Goal: Information Seeking & Learning: Learn about a topic

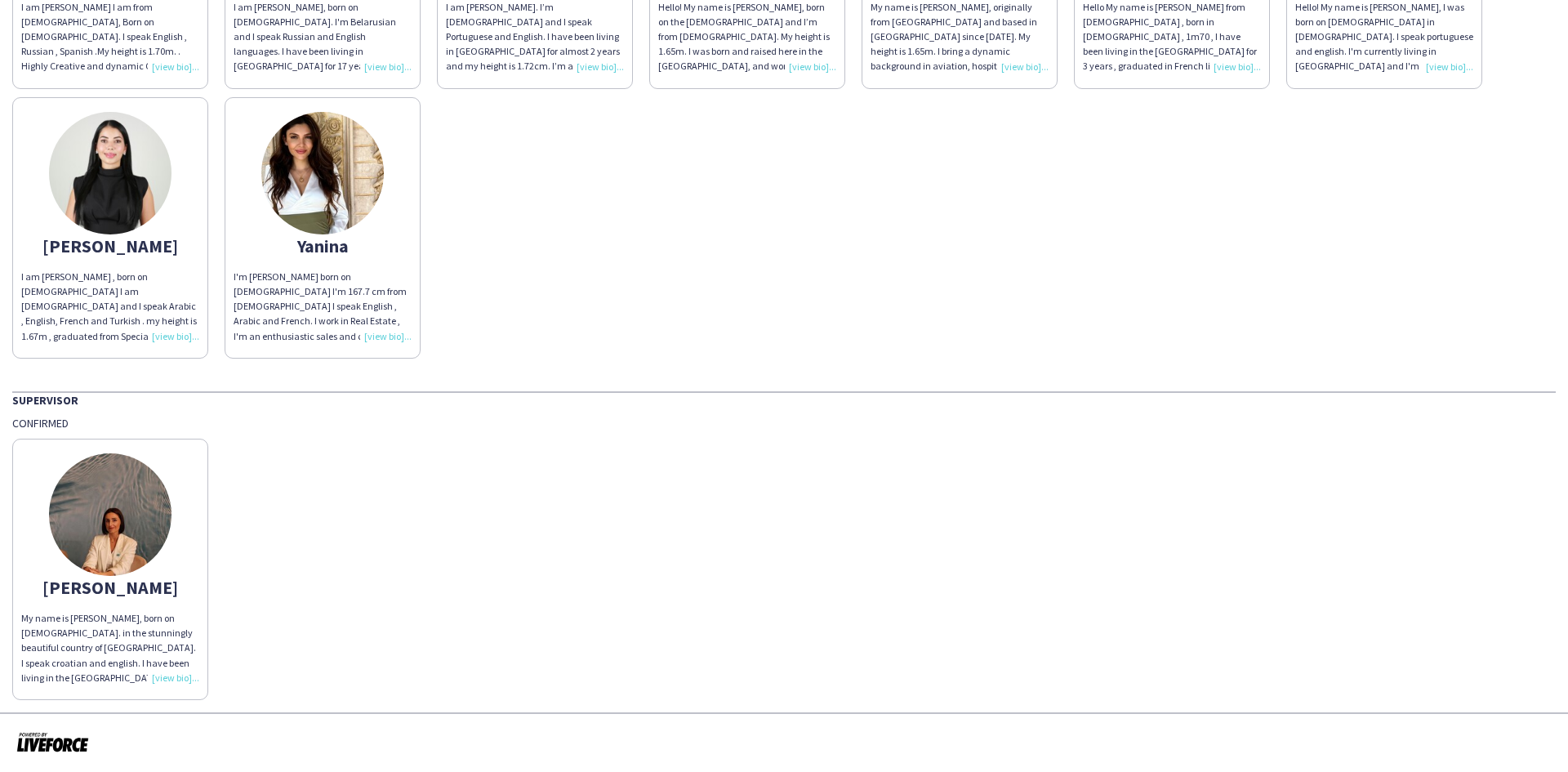
scroll to position [671, 0]
click at [172, 675] on div "My name is [PERSON_NAME], born on [DEMOGRAPHIC_DATA]. in the stunningly beautif…" at bounding box center [111, 647] width 178 height 74
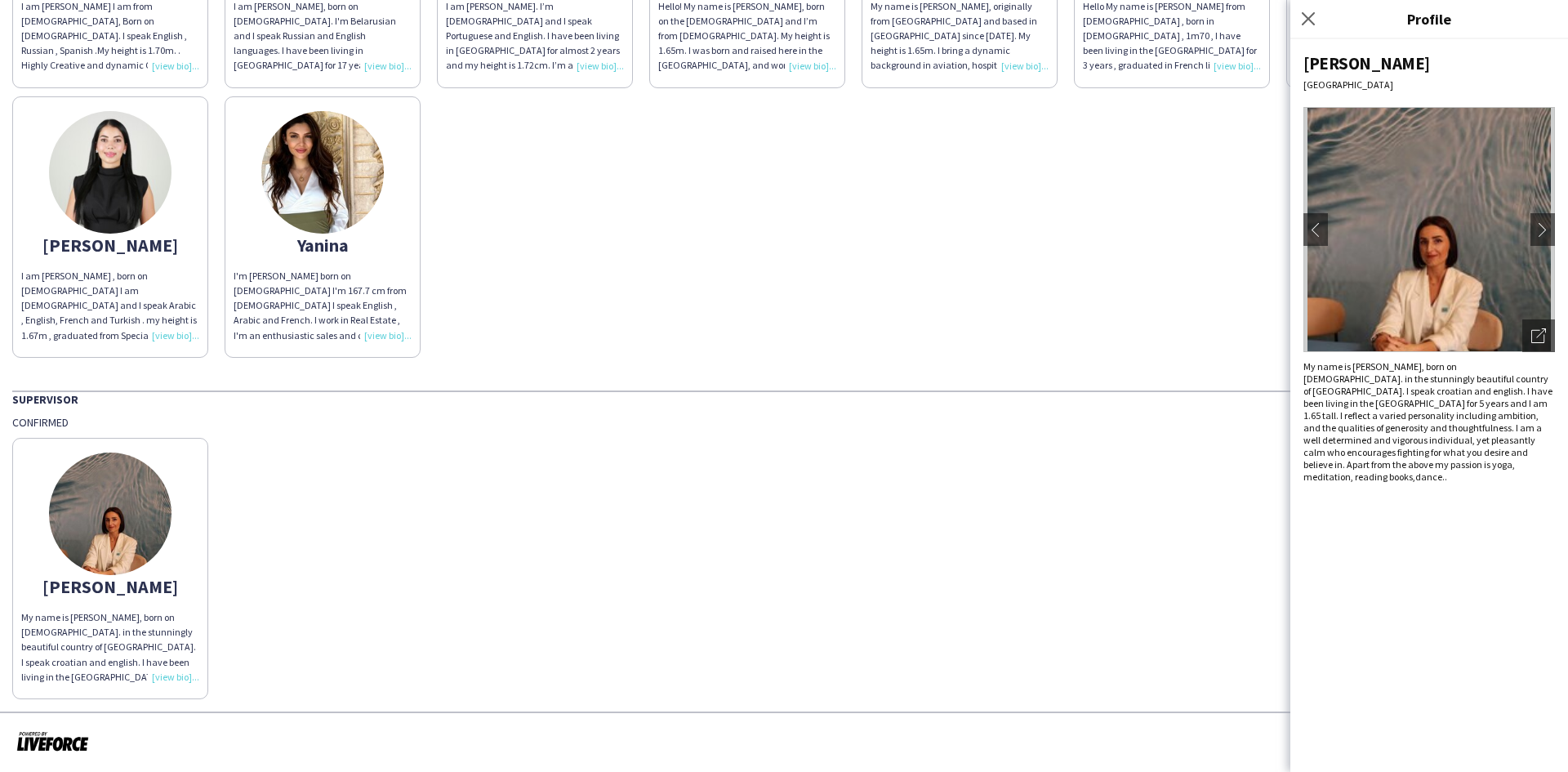
click at [1421, 236] on img at bounding box center [1429, 229] width 252 height 245
click at [1309, 226] on app-icon "chevron-left" at bounding box center [1315, 229] width 23 height 15
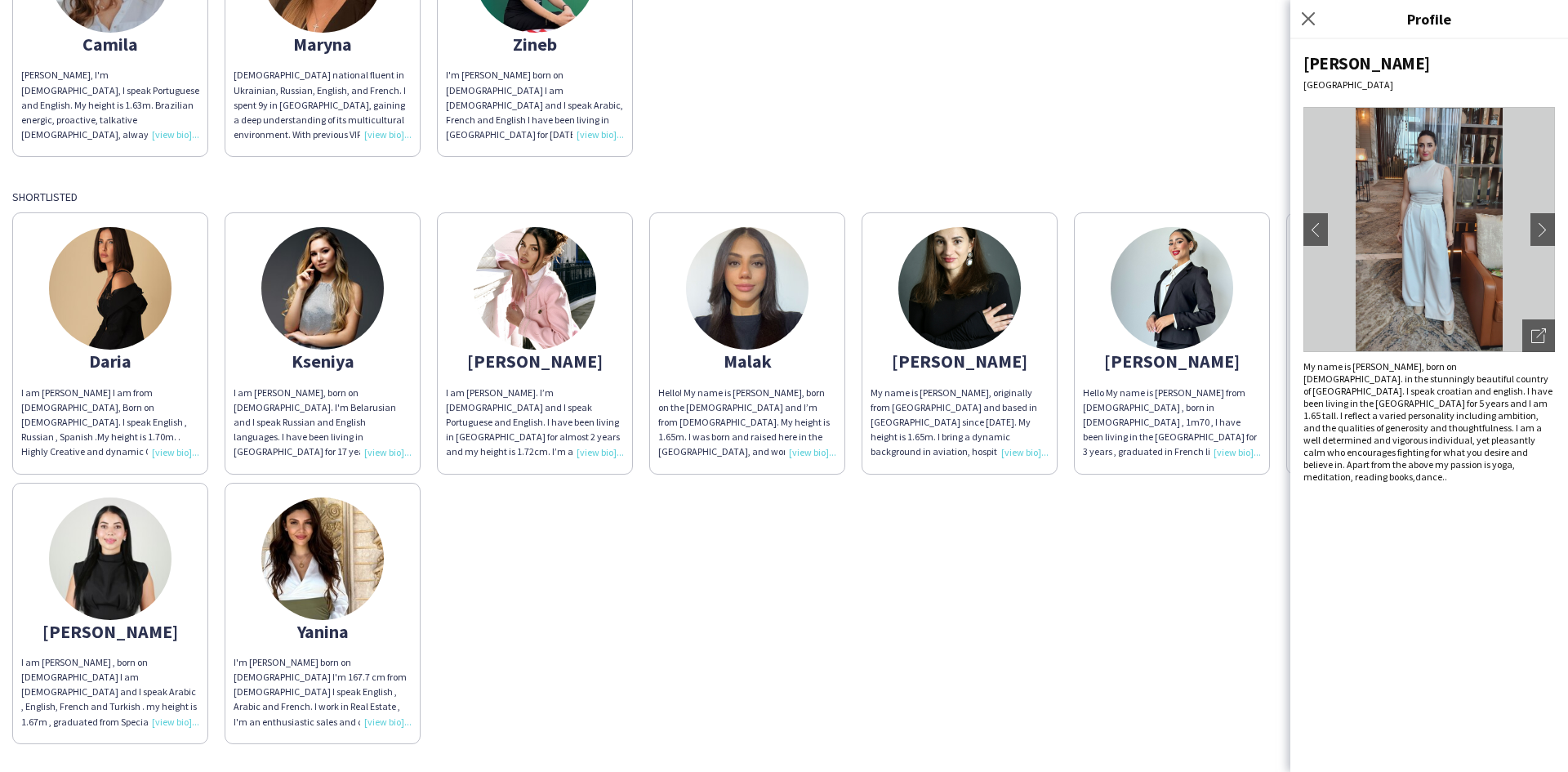
scroll to position [345, 0]
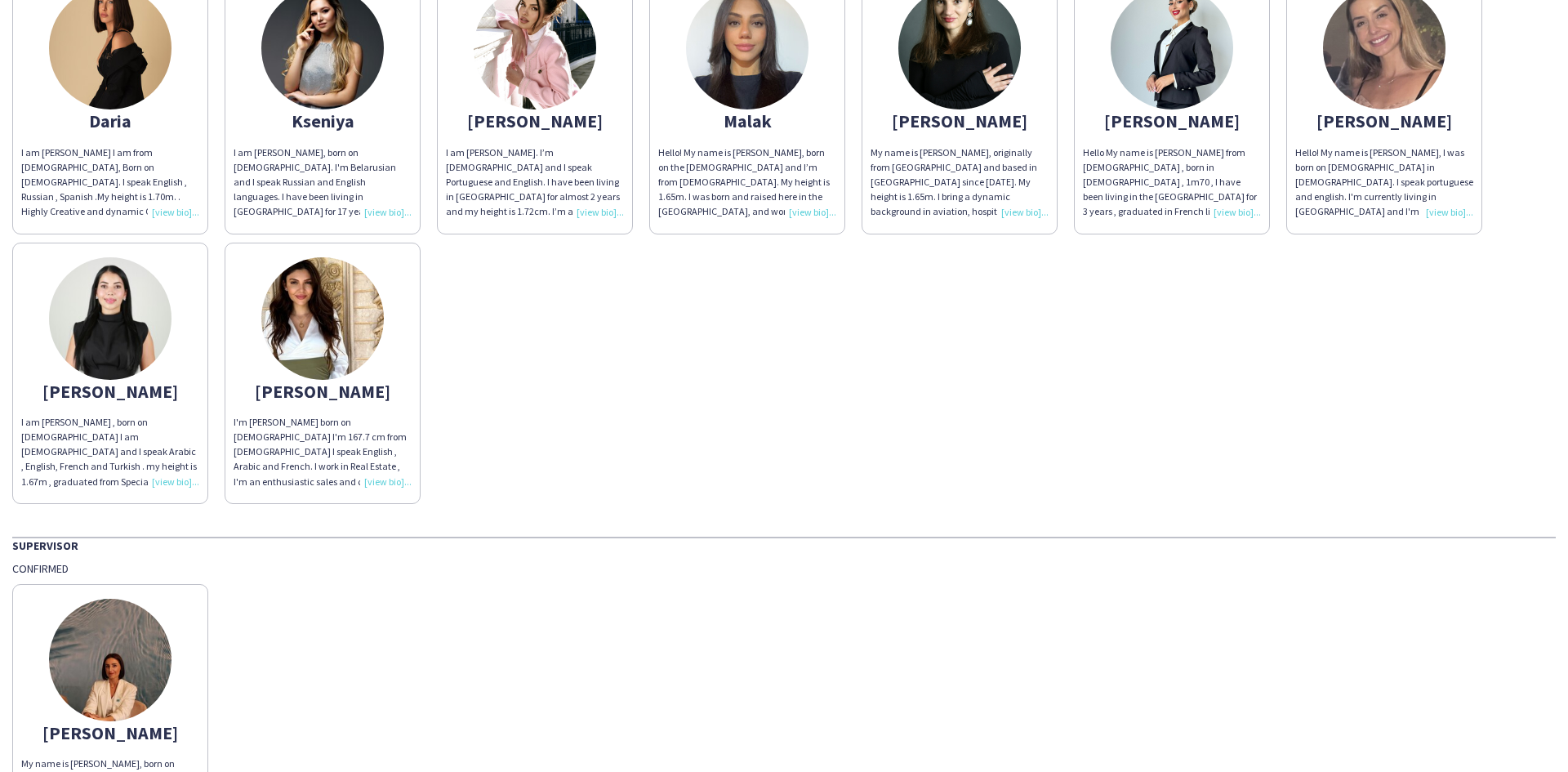
scroll to position [671, 0]
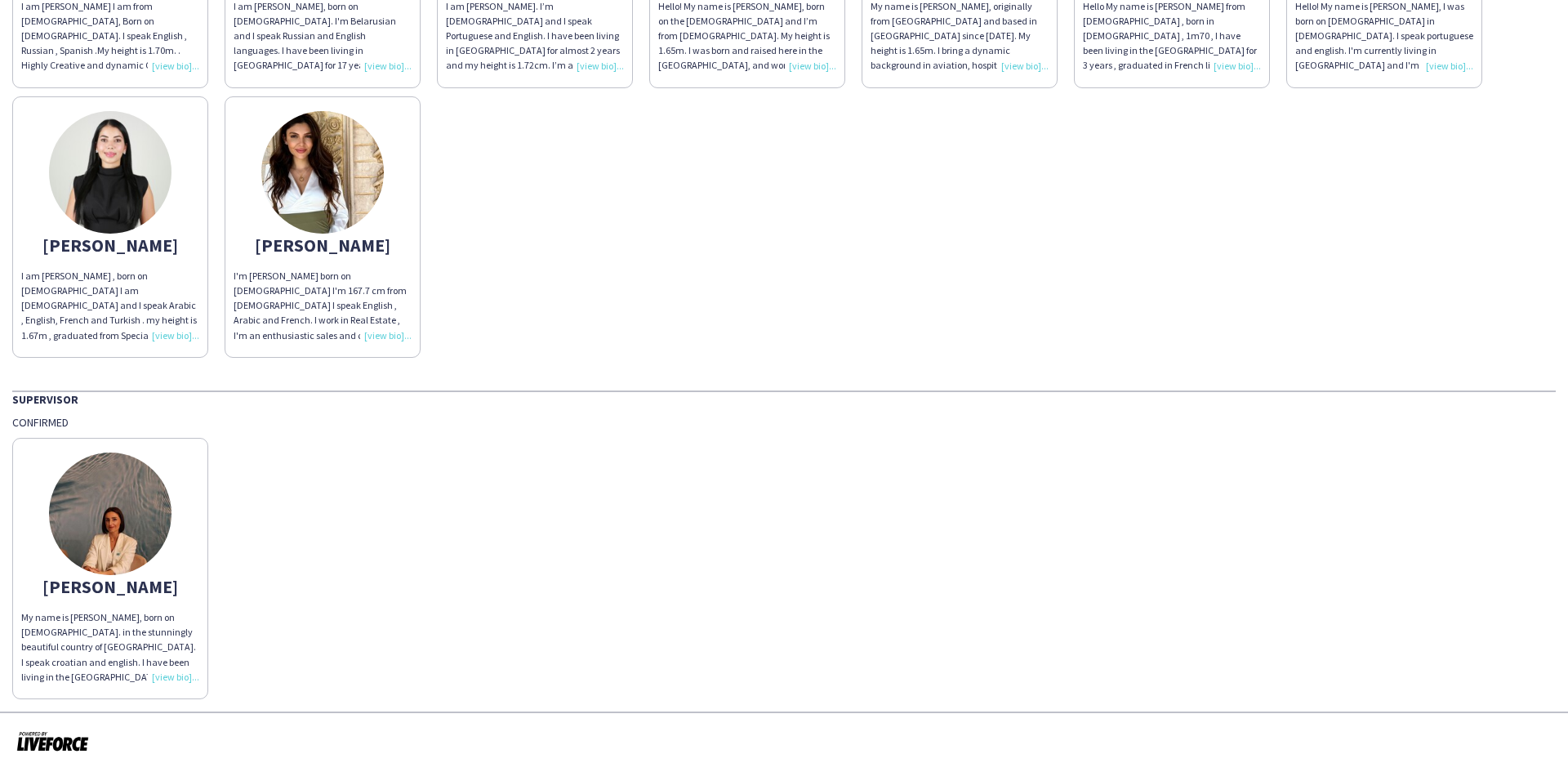
click at [116, 521] on img at bounding box center [111, 513] width 122 height 122
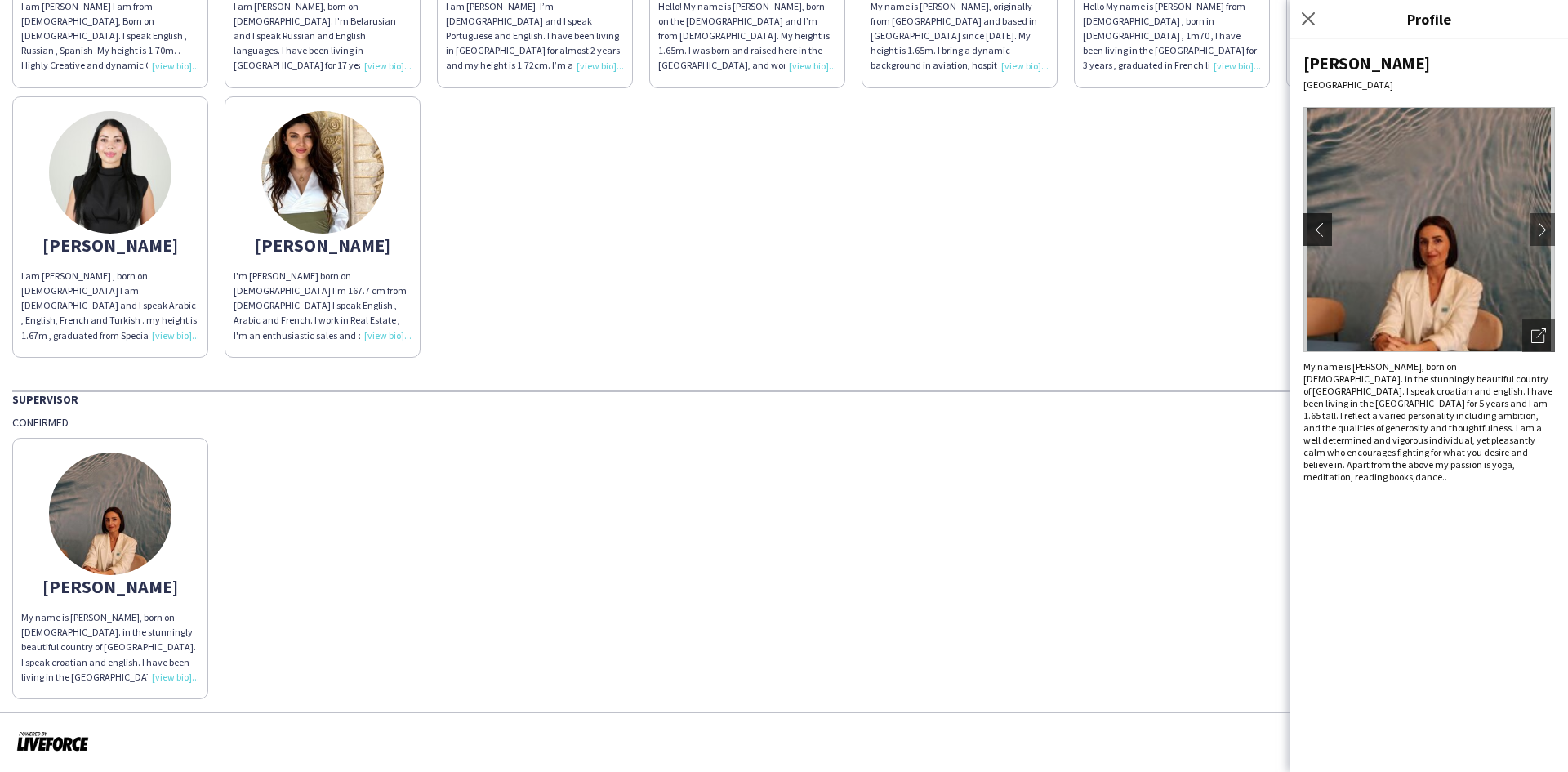
click at [1318, 234] on app-icon "chevron-left" at bounding box center [1315, 229] width 23 height 15
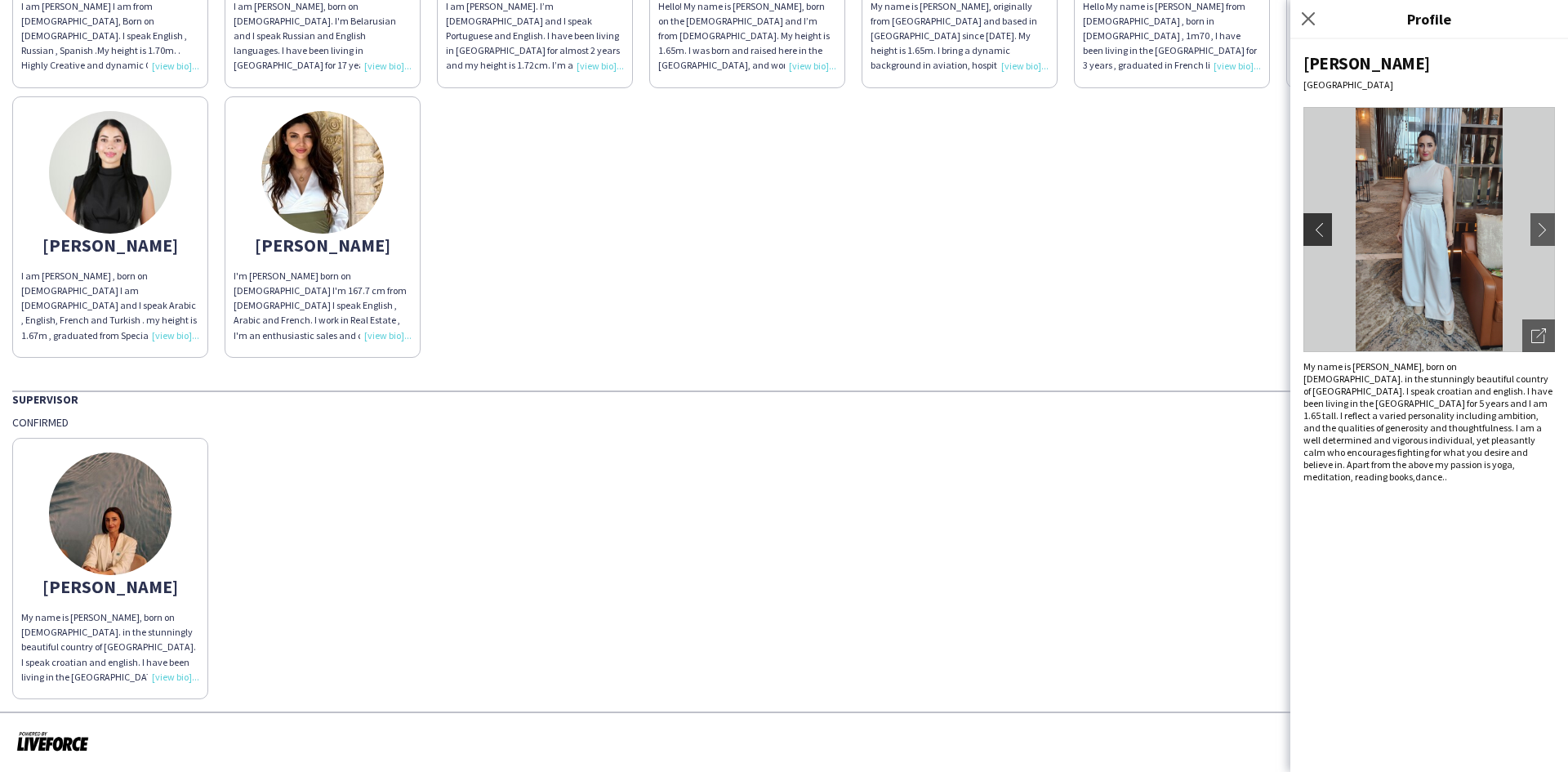
click at [1318, 234] on app-icon "chevron-left" at bounding box center [1315, 229] width 23 height 15
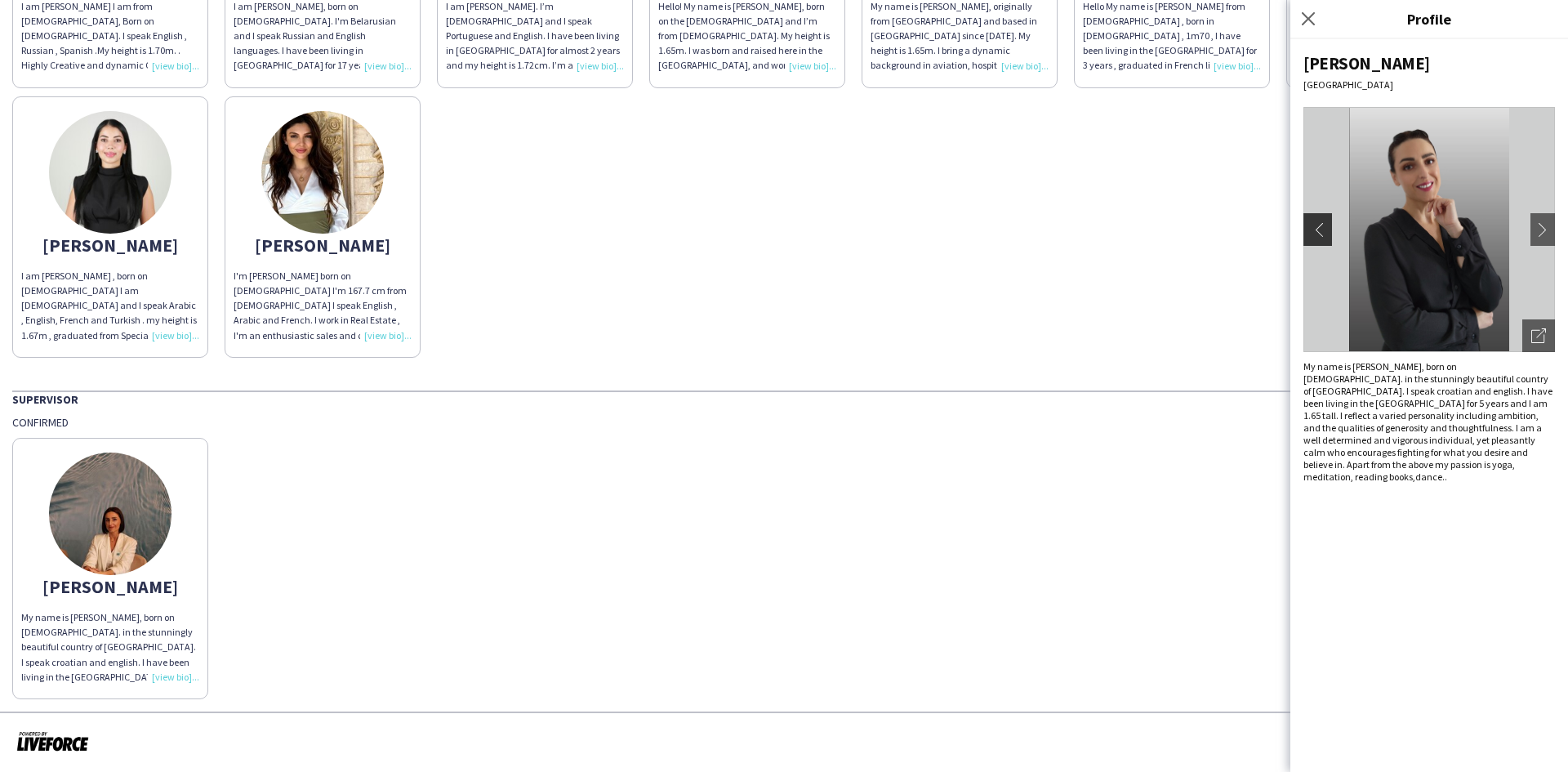
click at [1319, 234] on app-icon "chevron-left" at bounding box center [1315, 229] width 23 height 15
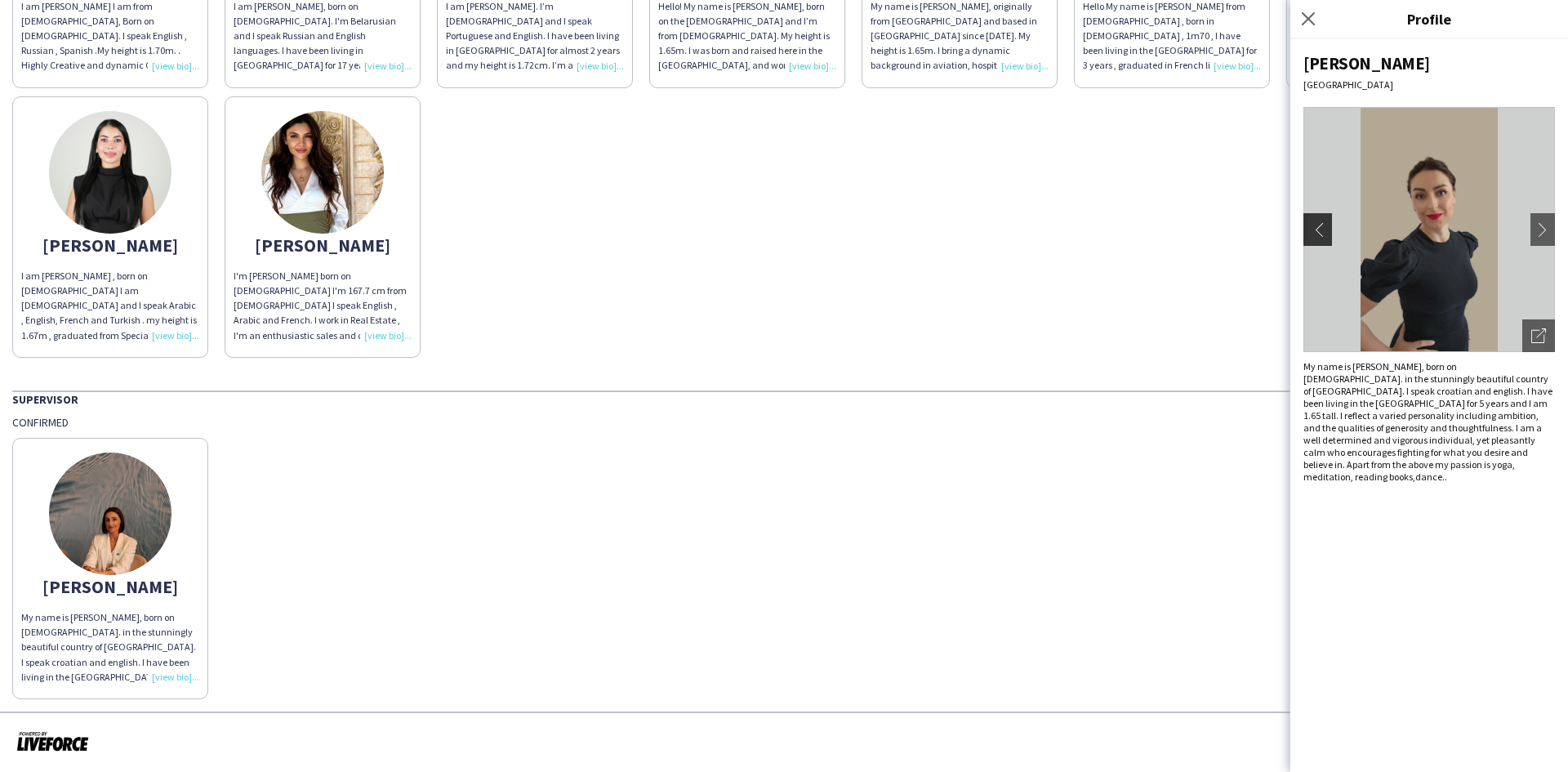
click at [1319, 234] on app-icon "chevron-left" at bounding box center [1315, 229] width 23 height 15
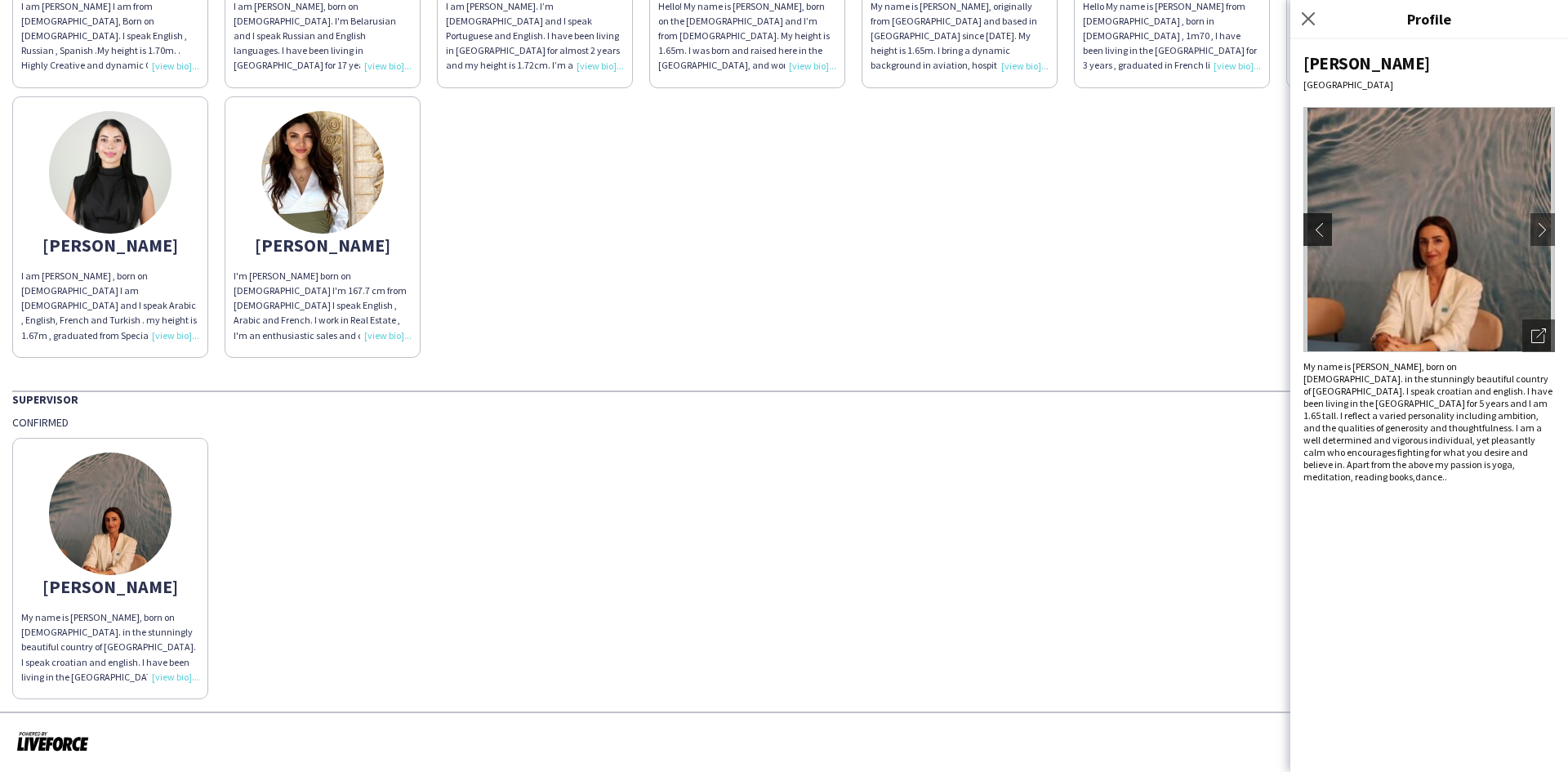
click at [1319, 234] on app-icon "chevron-left" at bounding box center [1315, 229] width 23 height 15
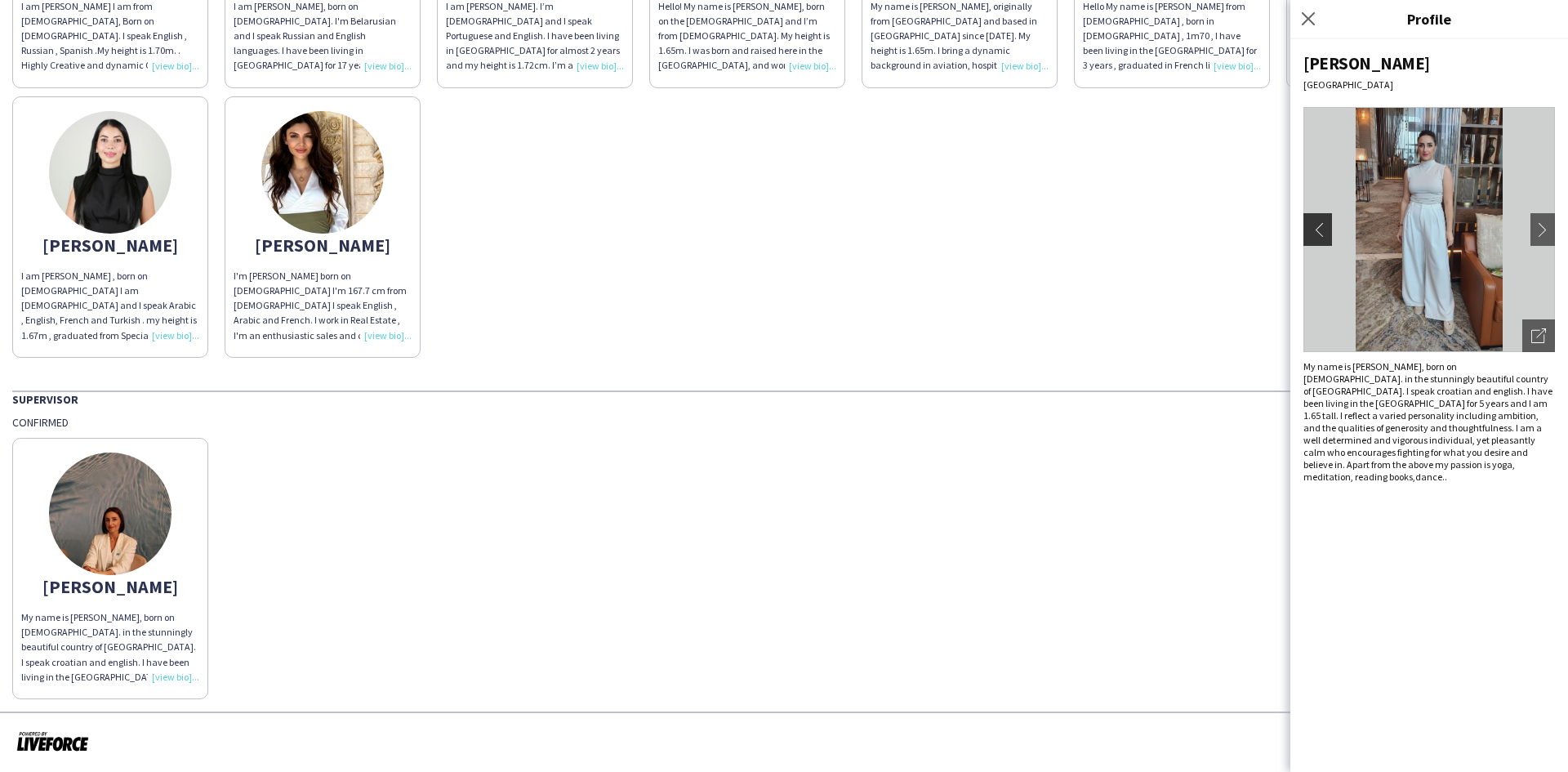
click at [1319, 234] on app-icon "chevron-left" at bounding box center [1315, 229] width 23 height 15
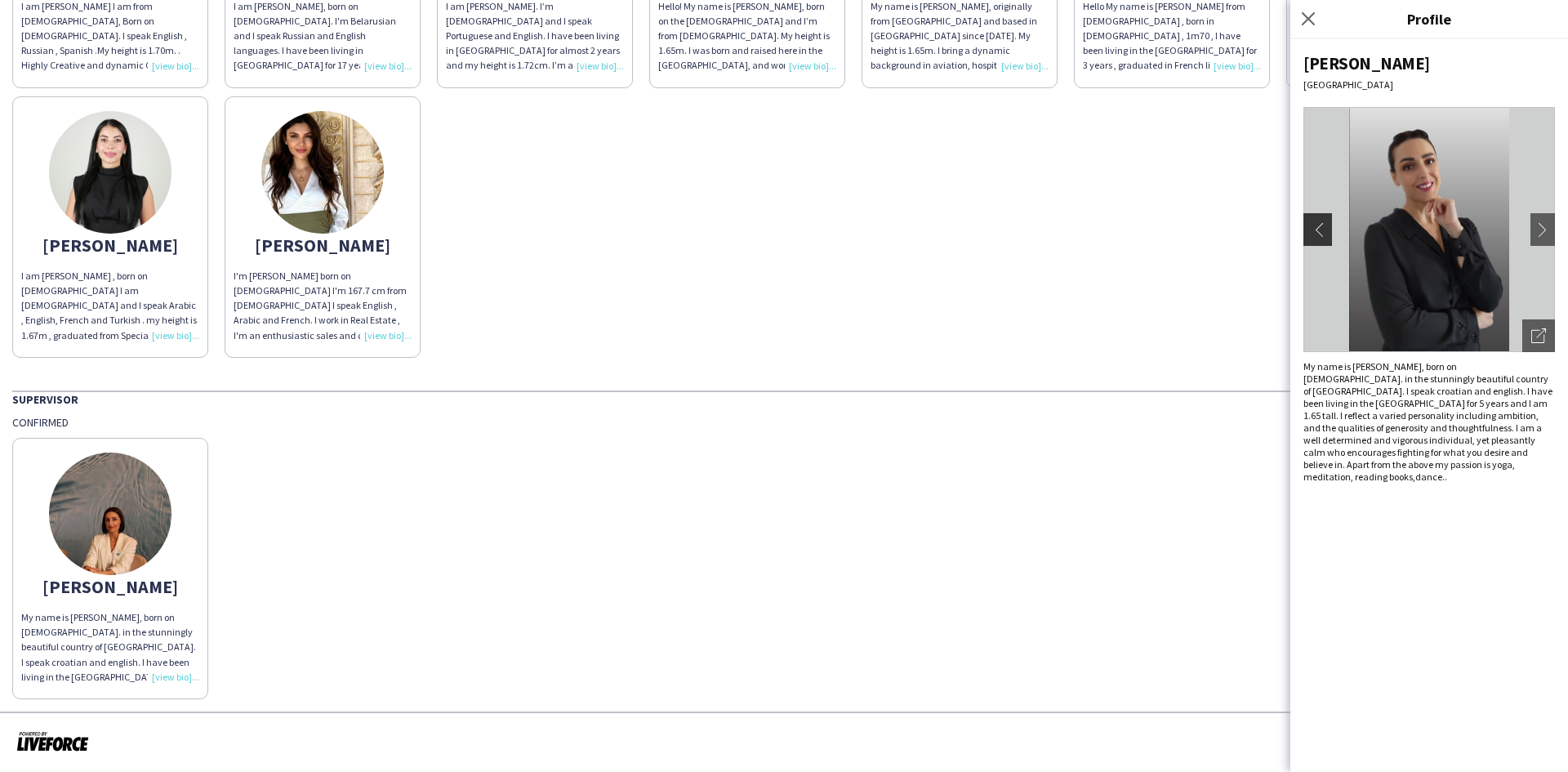
click at [1319, 234] on app-icon "chevron-left" at bounding box center [1315, 229] width 23 height 15
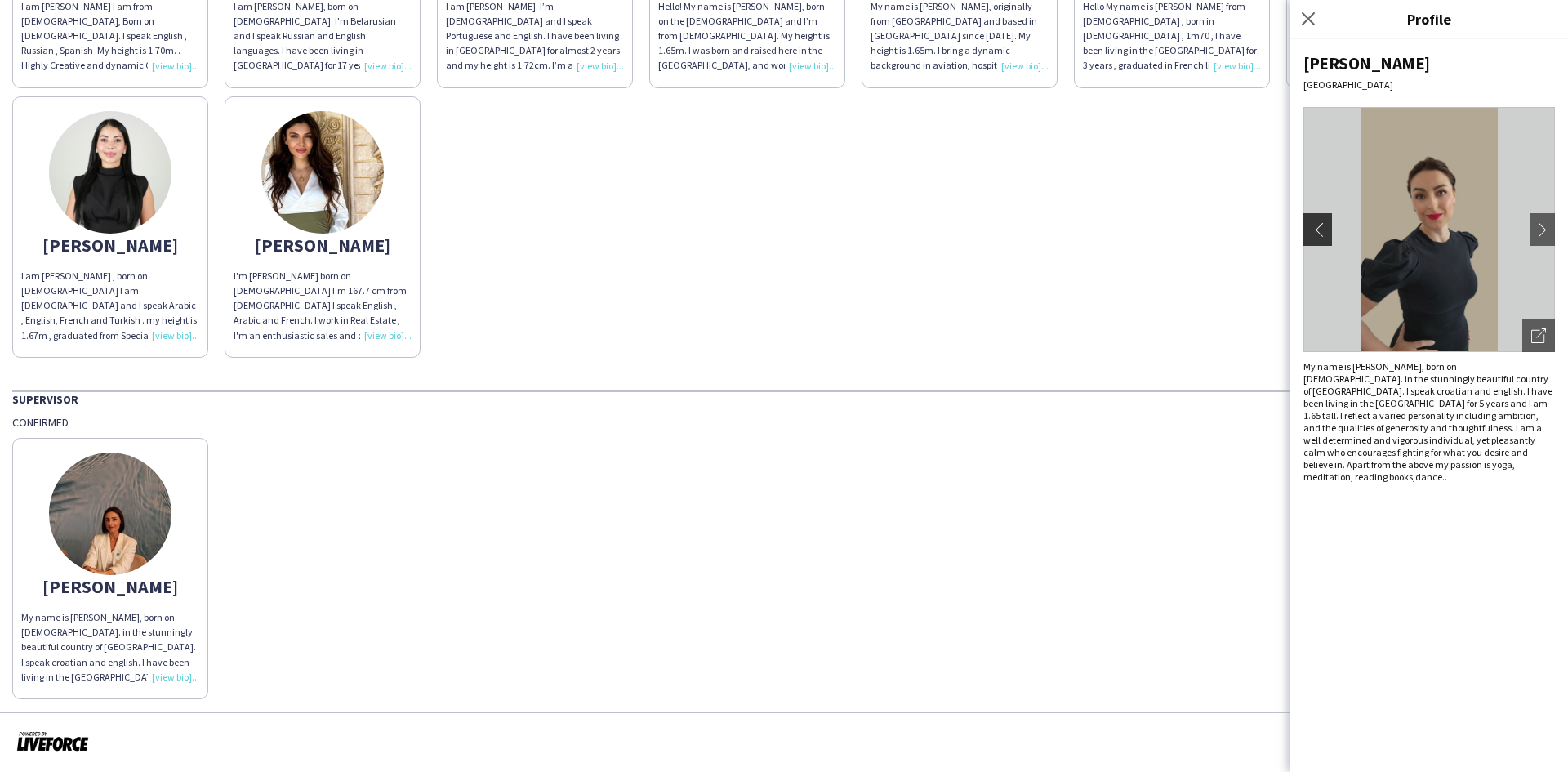
click at [1319, 234] on app-icon "chevron-left" at bounding box center [1315, 229] width 23 height 15
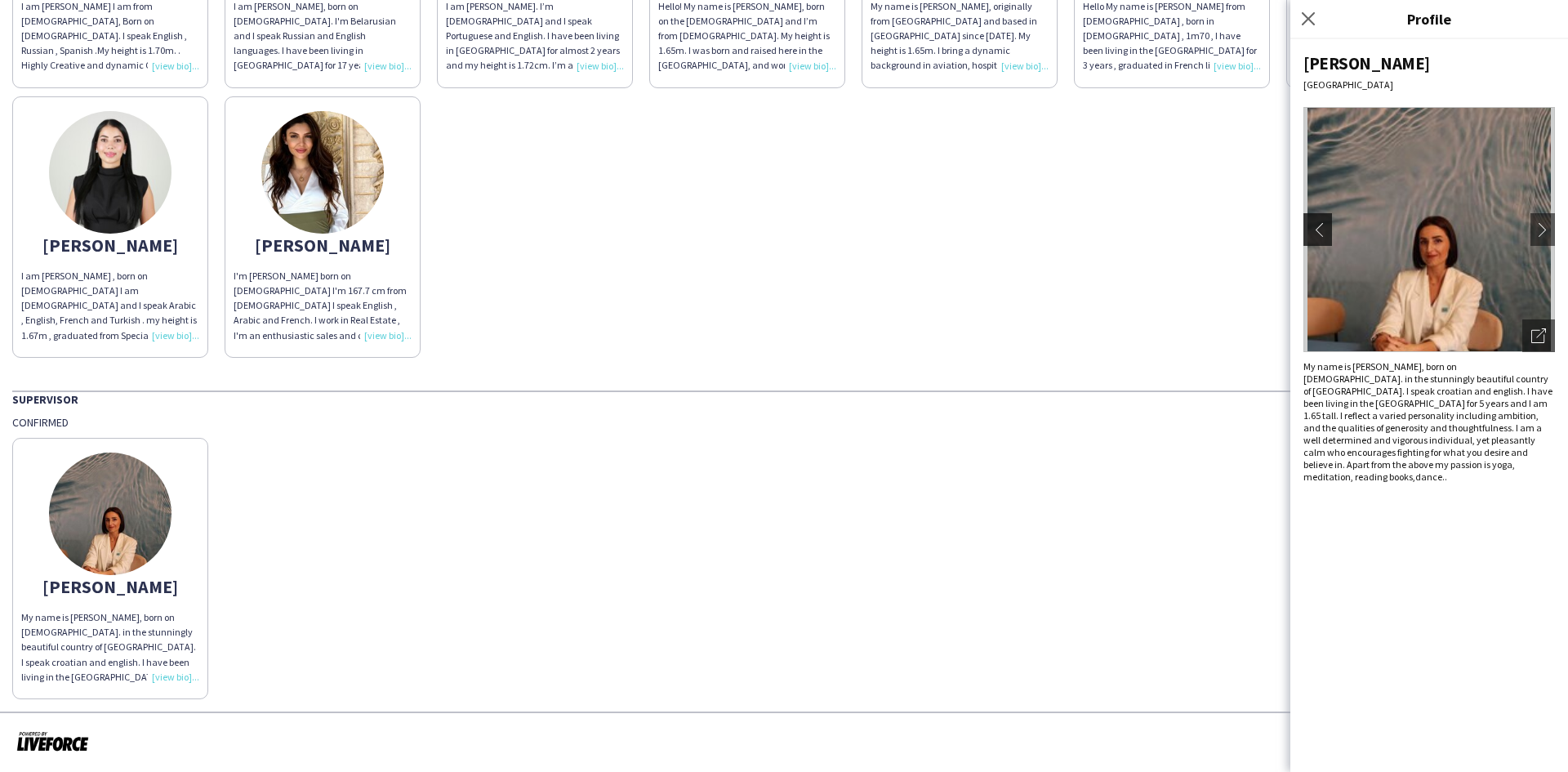
click at [1319, 234] on app-icon "chevron-left" at bounding box center [1315, 229] width 23 height 15
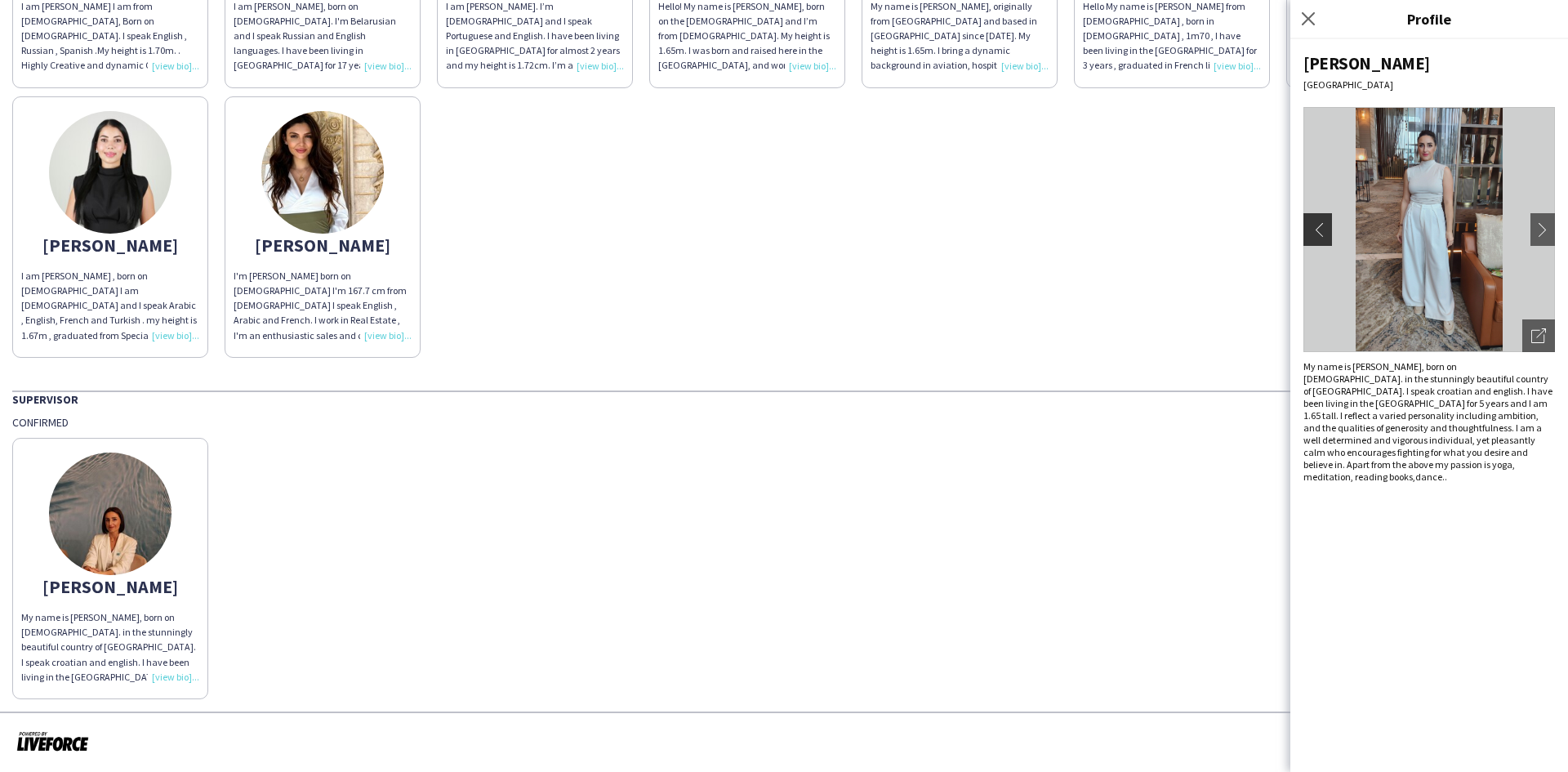
click at [1319, 234] on app-icon "chevron-left" at bounding box center [1315, 229] width 23 height 15
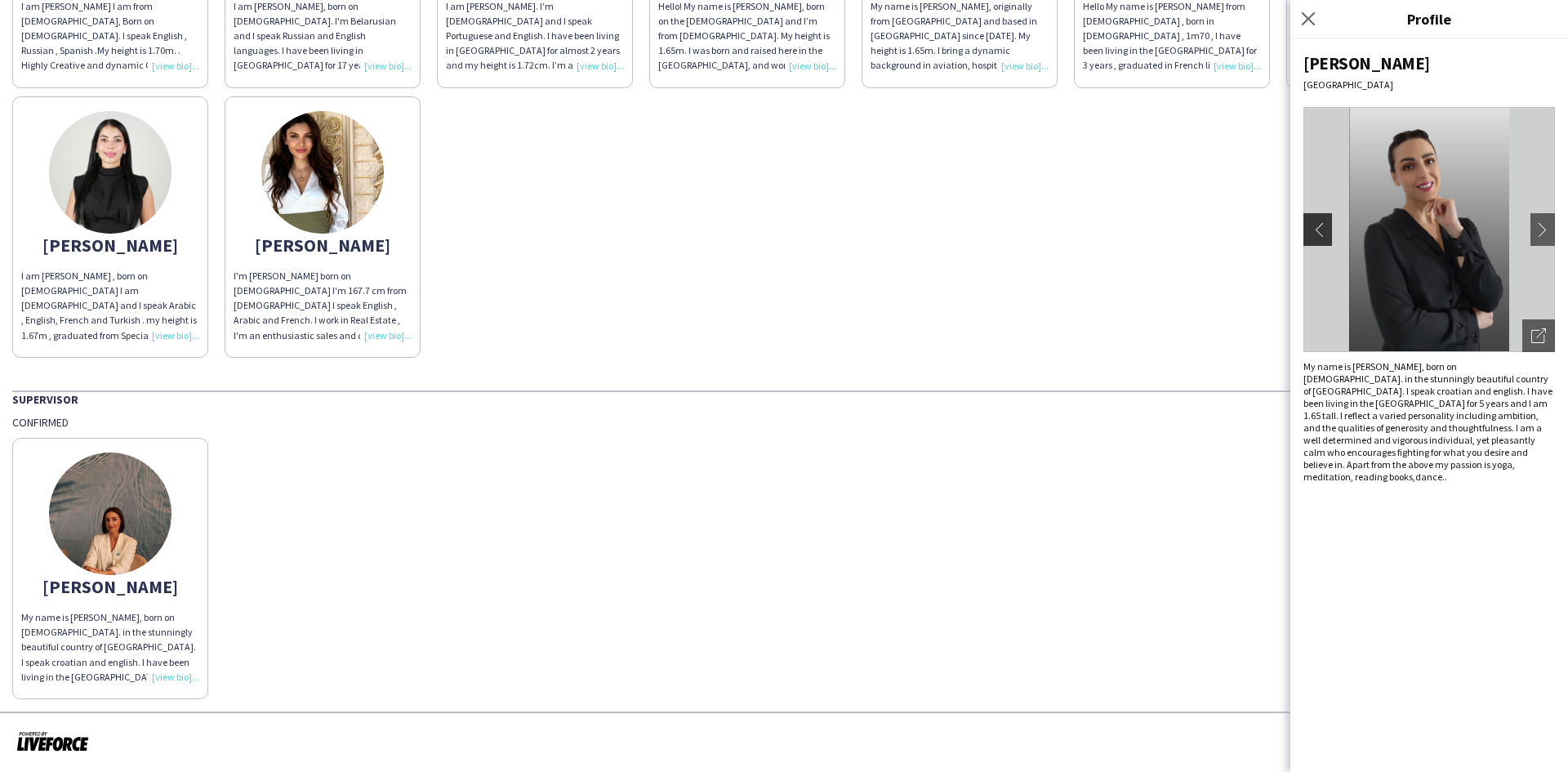
click at [1319, 234] on app-icon "chevron-left" at bounding box center [1315, 229] width 23 height 15
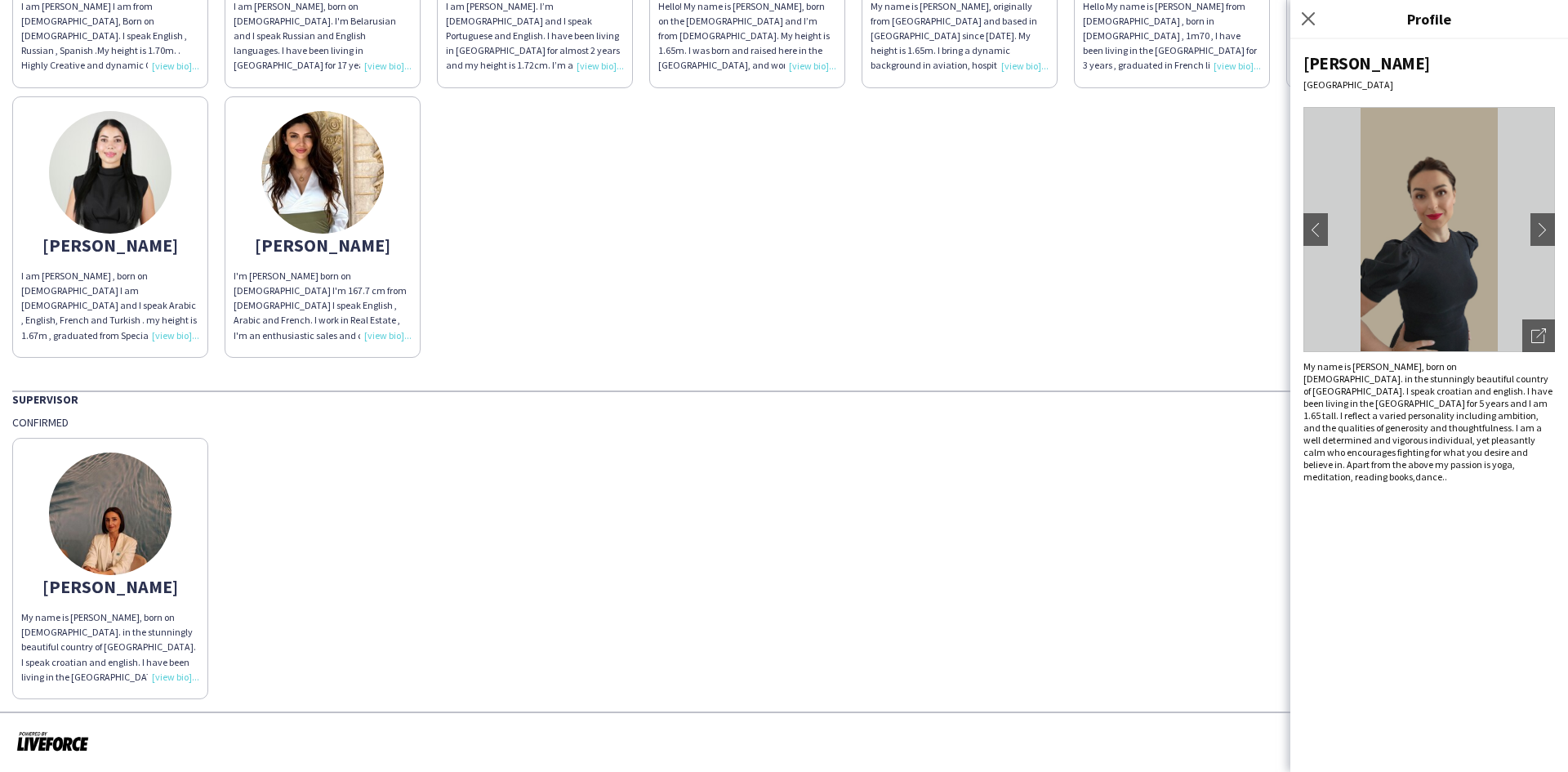
click at [1058, 537] on div "Kristina My name is Kristina K, born on October 14, 1984. in the stunningly bea…" at bounding box center [783, 564] width 1543 height 270
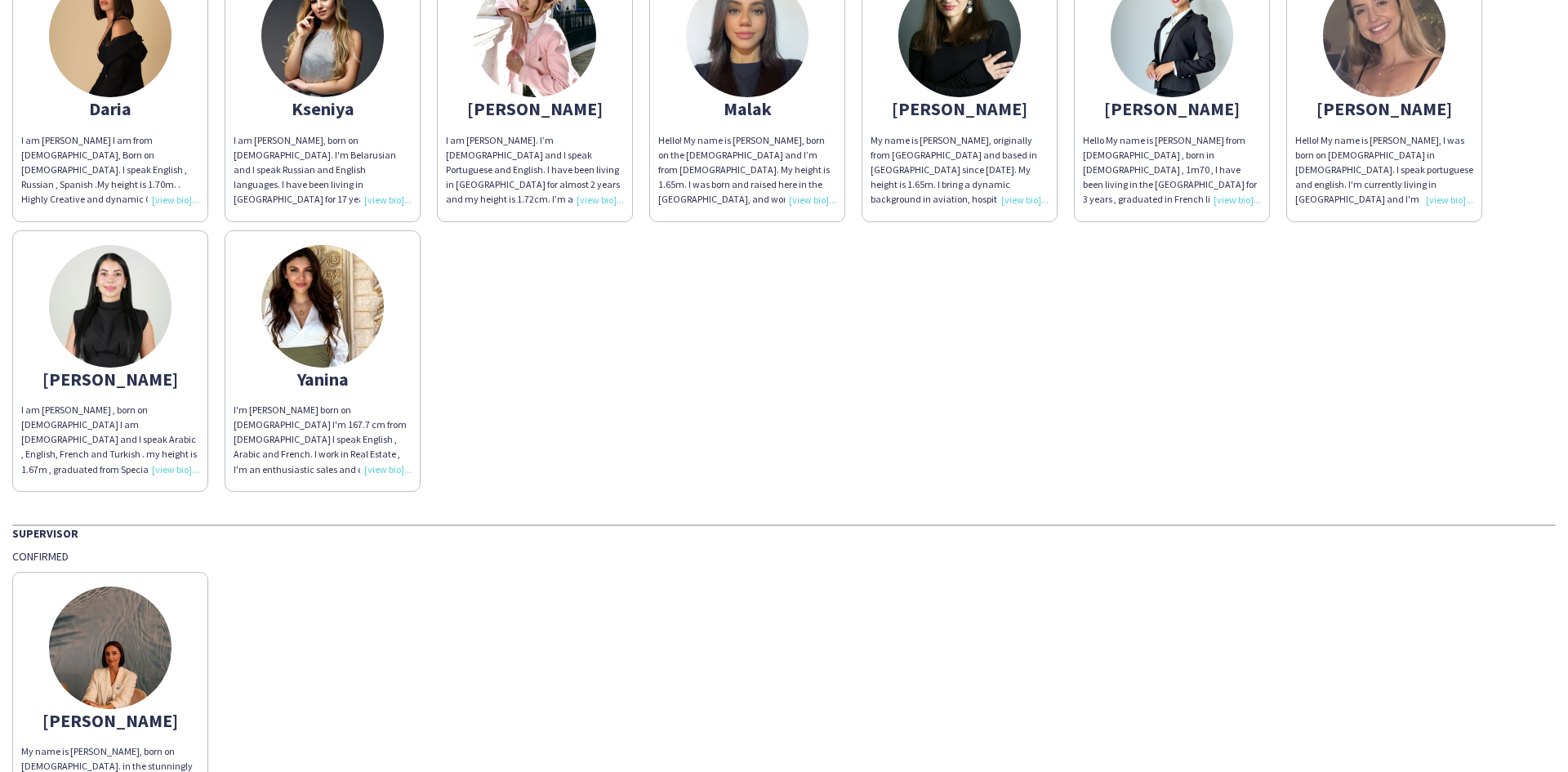
scroll to position [671, 0]
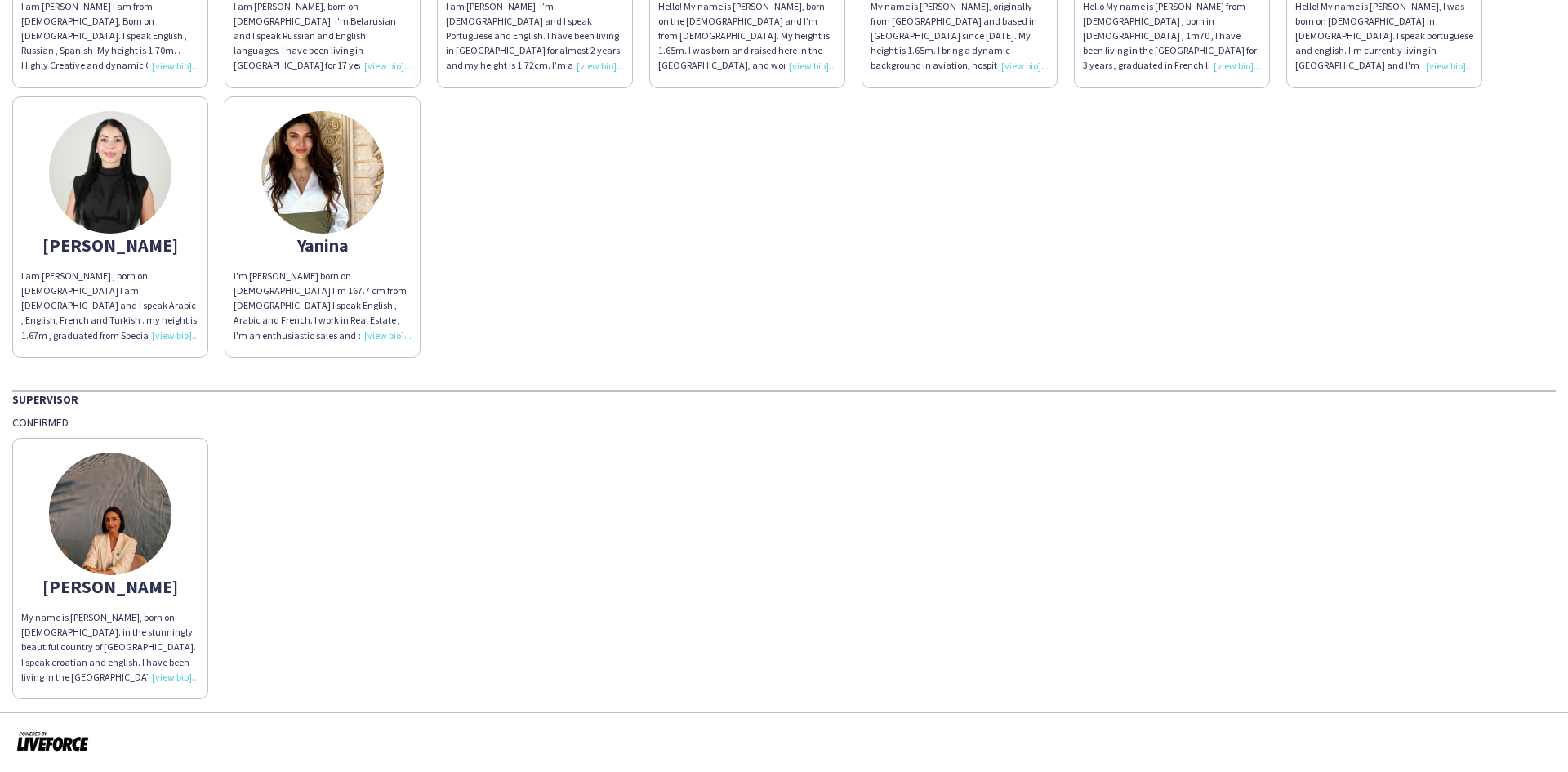
click at [168, 617] on span "My name is [PERSON_NAME], born on [DEMOGRAPHIC_DATA]. in the stunningly beautif…" at bounding box center [110, 714] width 177 height 205
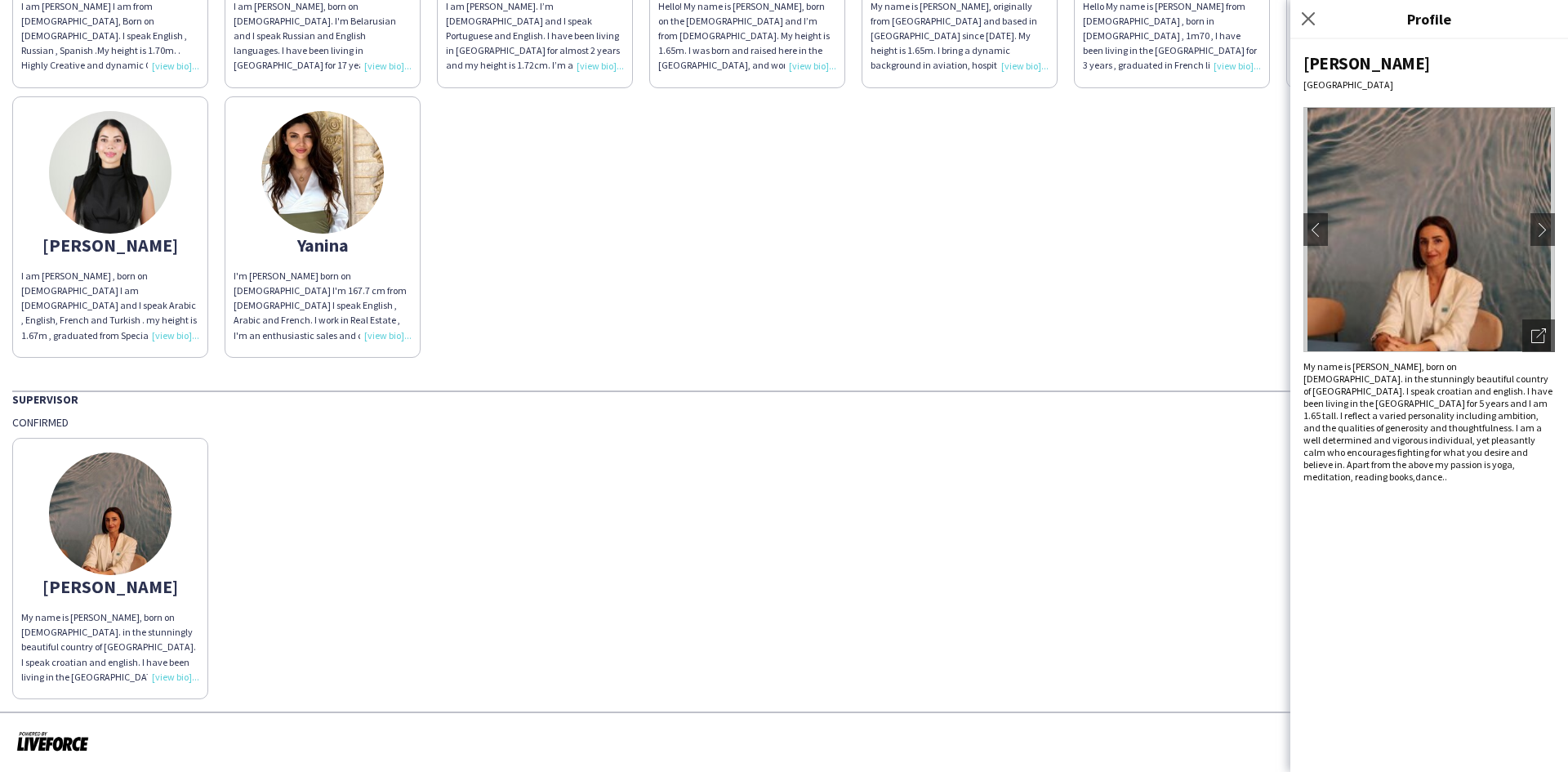
click at [1416, 402] on span "My name is [PERSON_NAME], born on [DEMOGRAPHIC_DATA]. in the stunningly beautif…" at bounding box center [1428, 422] width 249 height 122
click at [1537, 335] on icon "Open photos pop-in" at bounding box center [1538, 336] width 15 height 15
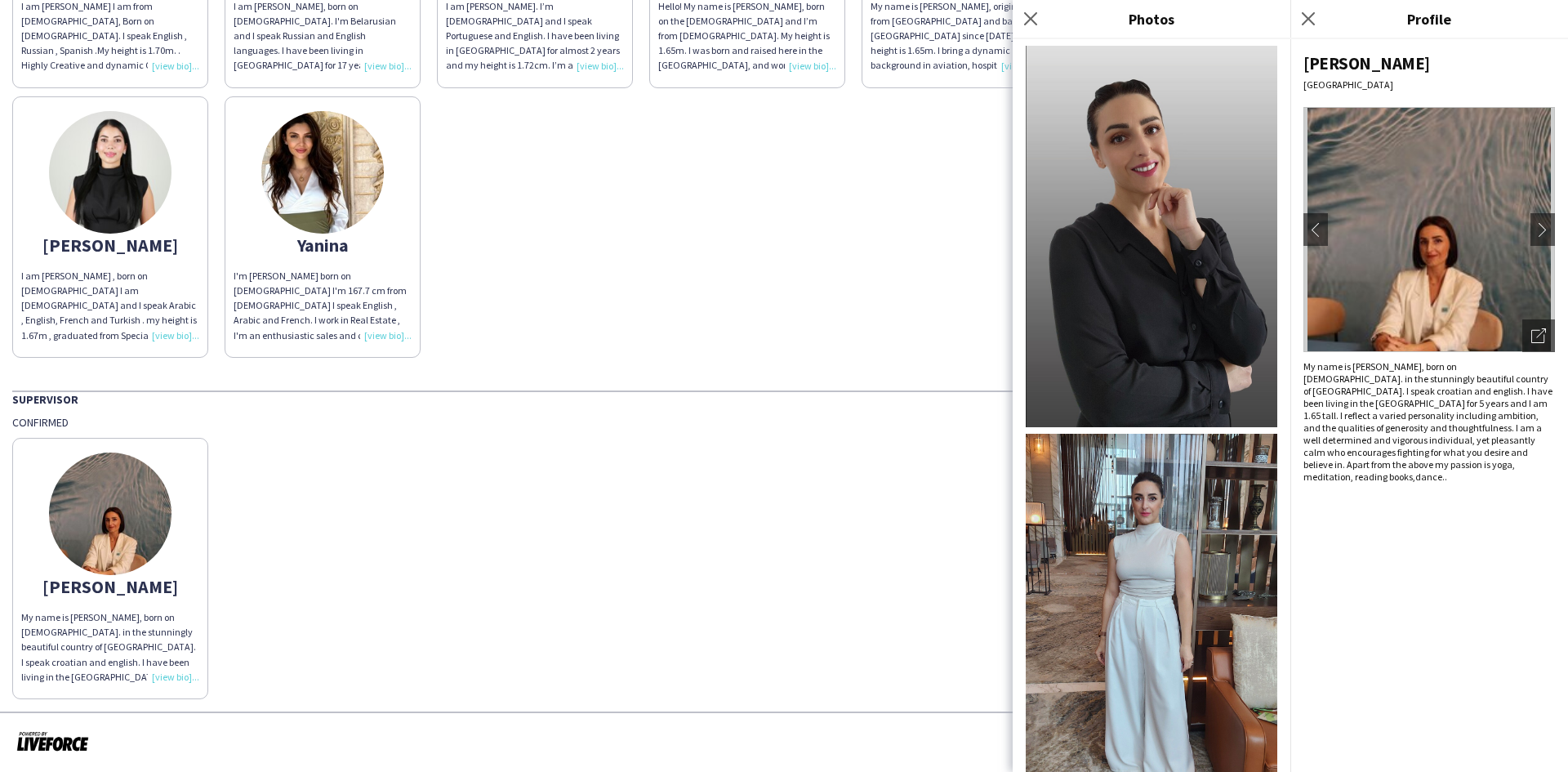
scroll to position [717, 0]
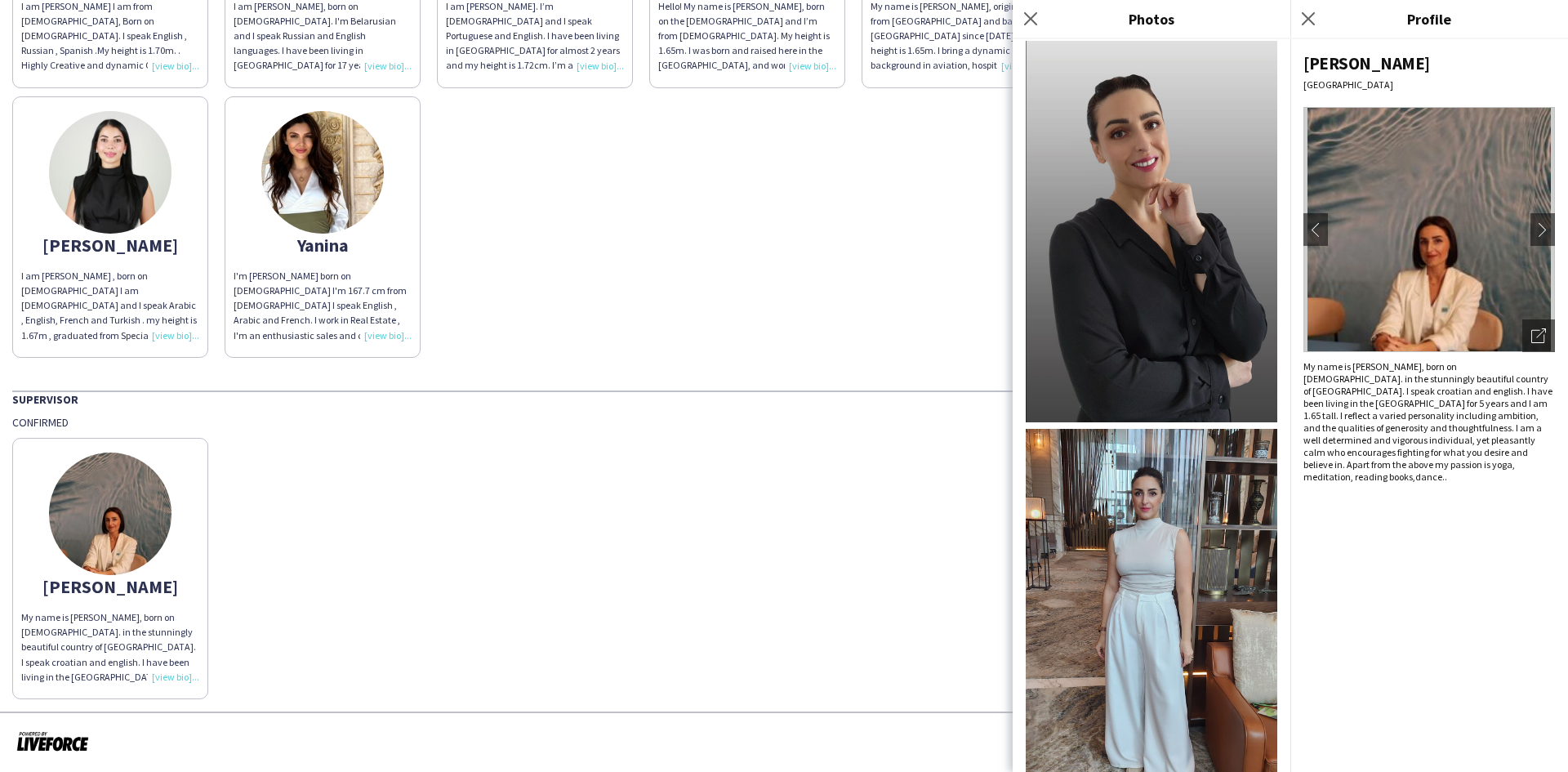
click at [1476, 582] on div "Kristina Dubai chevron-left chevron-right Open photos pop-in My name is Kristin…" at bounding box center [1429, 406] width 277 height 733
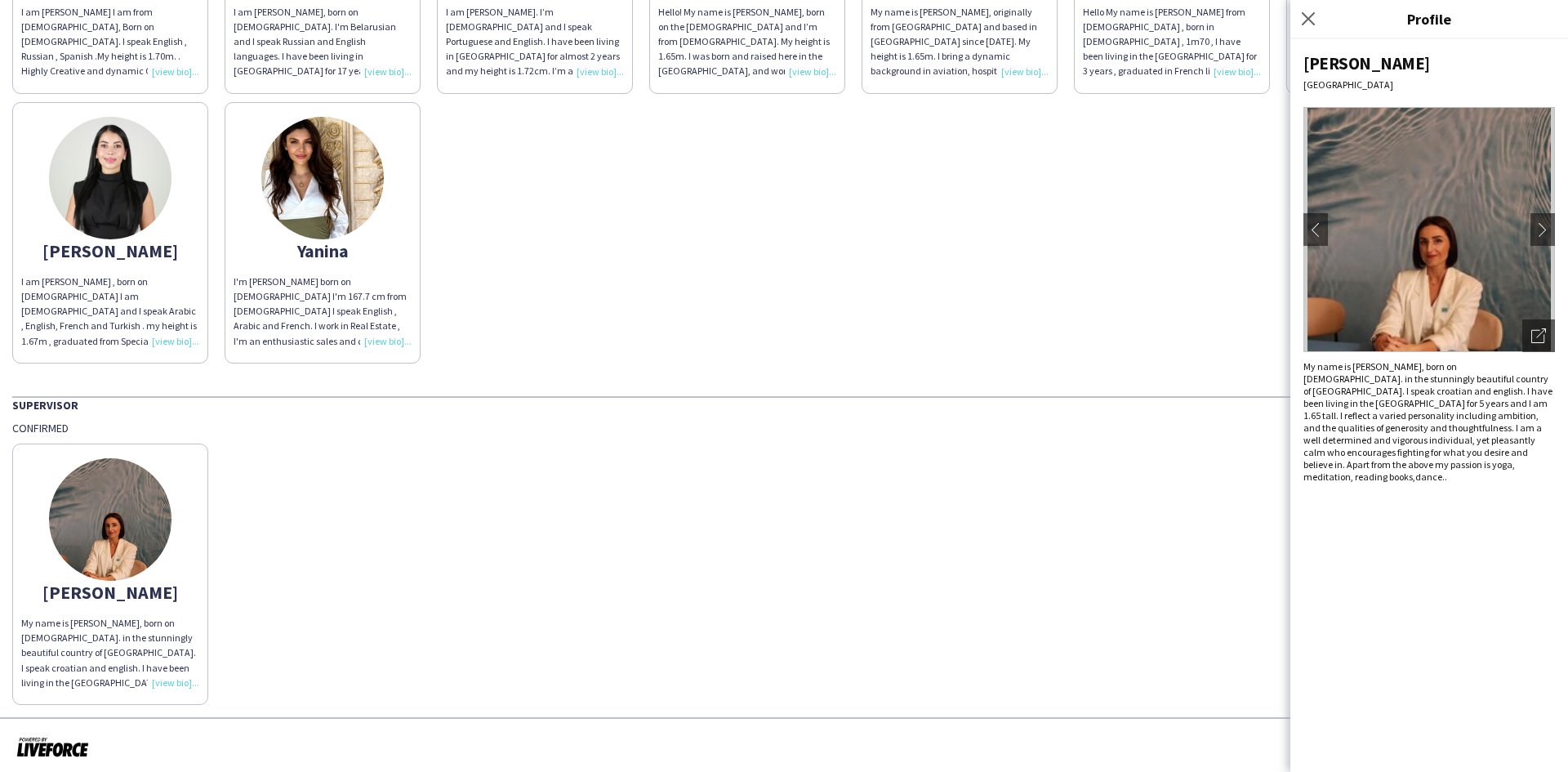
scroll to position [671, 0]
